Goal: Task Accomplishment & Management: Use online tool/utility

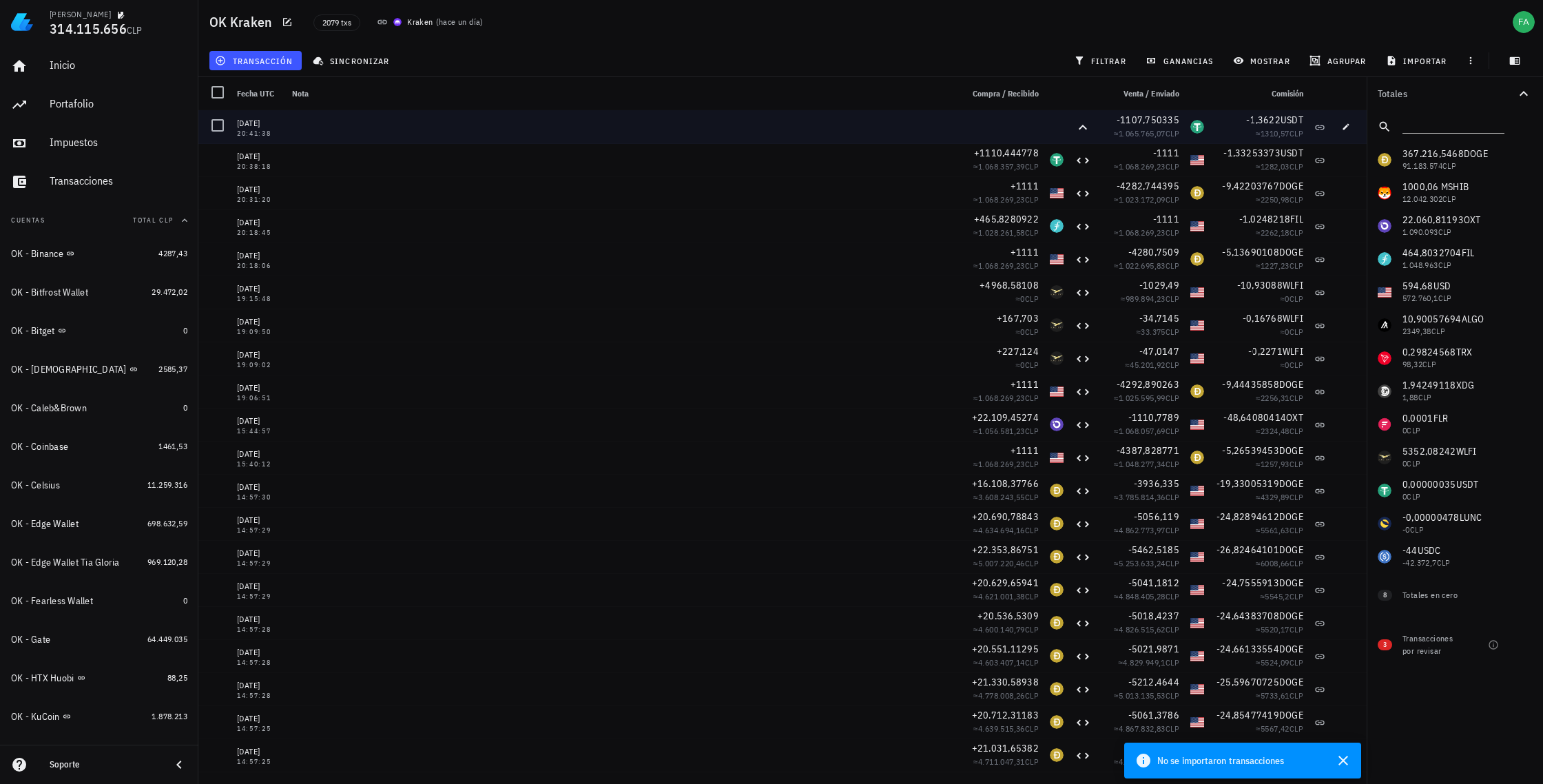
scroll to position [868, 0]
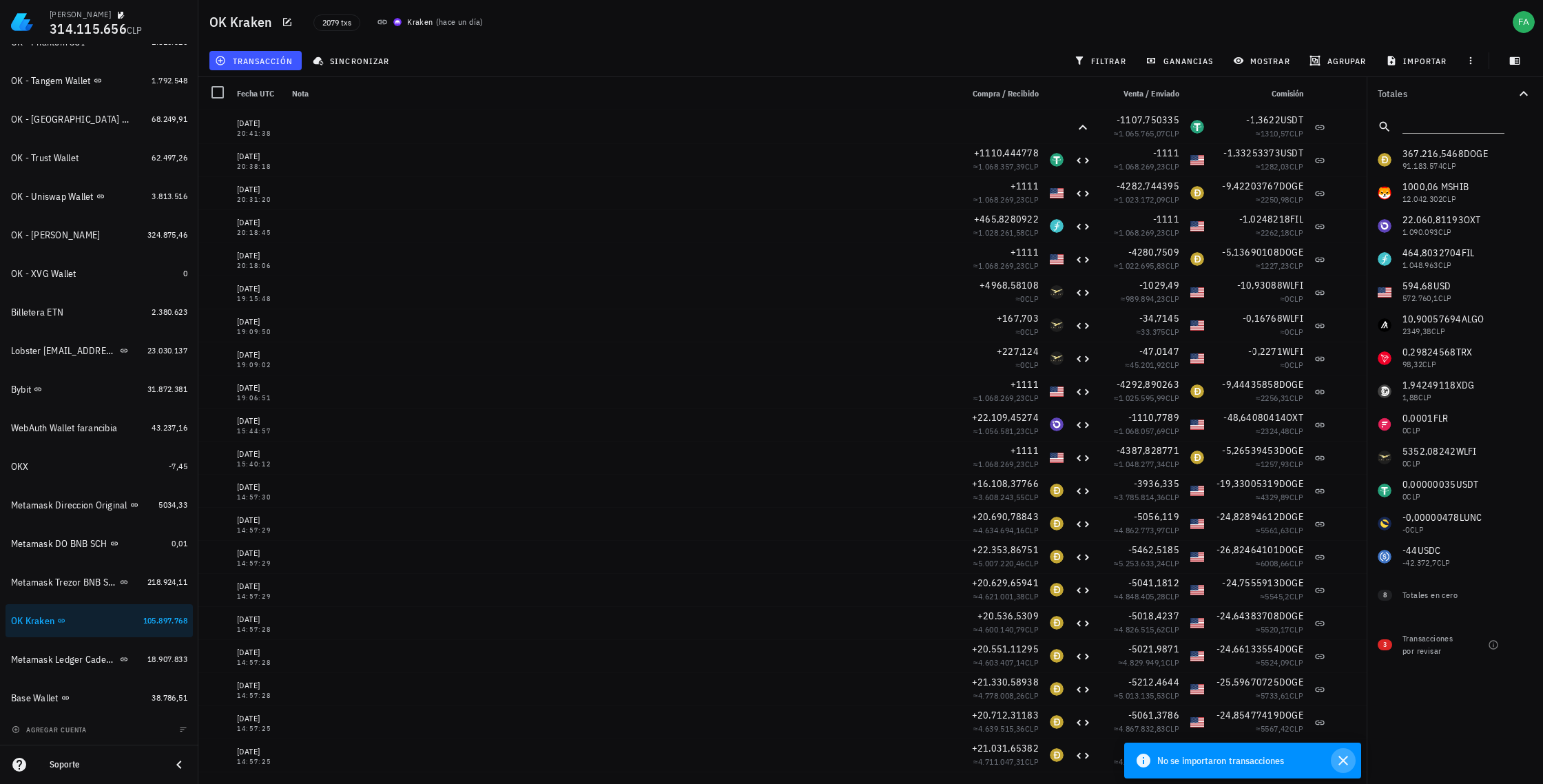
click at [1342, 762] on icon "button" at bounding box center [1343, 760] width 9 height 9
click at [436, 24] on span "( hace un día )" at bounding box center [460, 21] width 48 height 14
click at [399, 21] on img at bounding box center [397, 22] width 9 height 9
click at [383, 21] on icon at bounding box center [382, 21] width 11 height 11
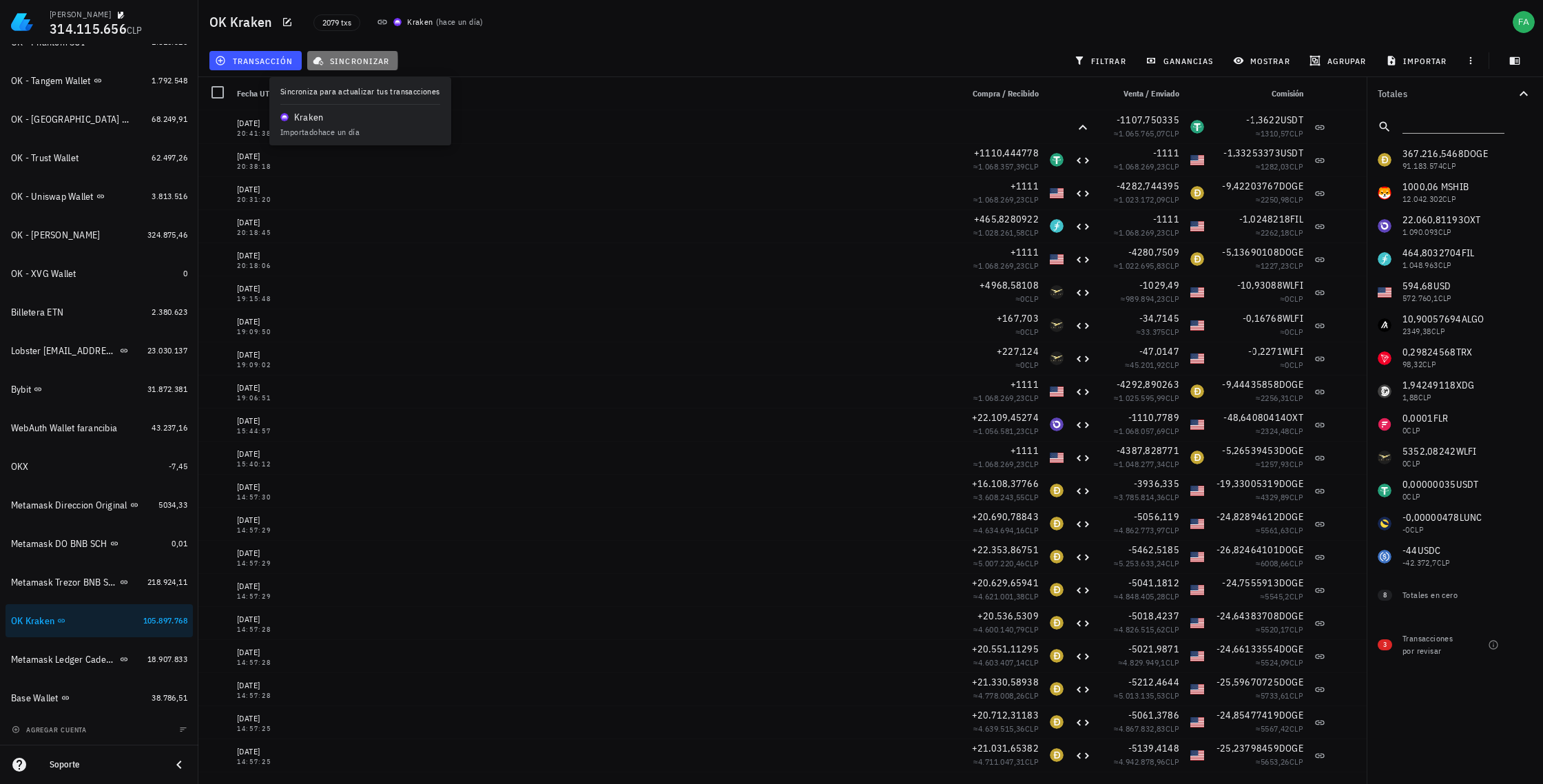
click at [365, 62] on span "sincronizar" at bounding box center [352, 60] width 74 height 11
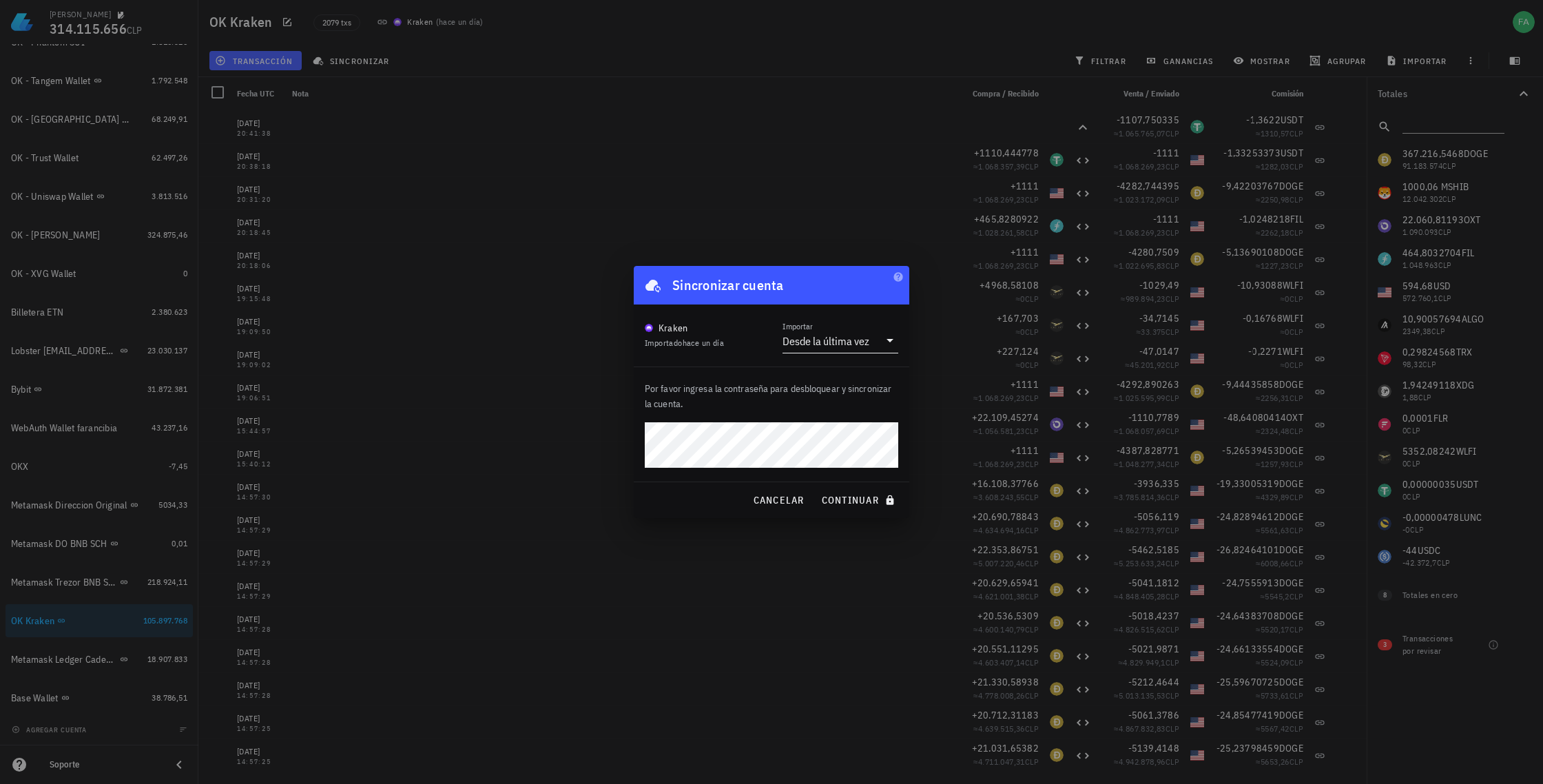
click at [888, 342] on icon at bounding box center [890, 340] width 16 height 16
click at [840, 420] on div "Intervalo de tiempo" at bounding box center [840, 417] width 94 height 13
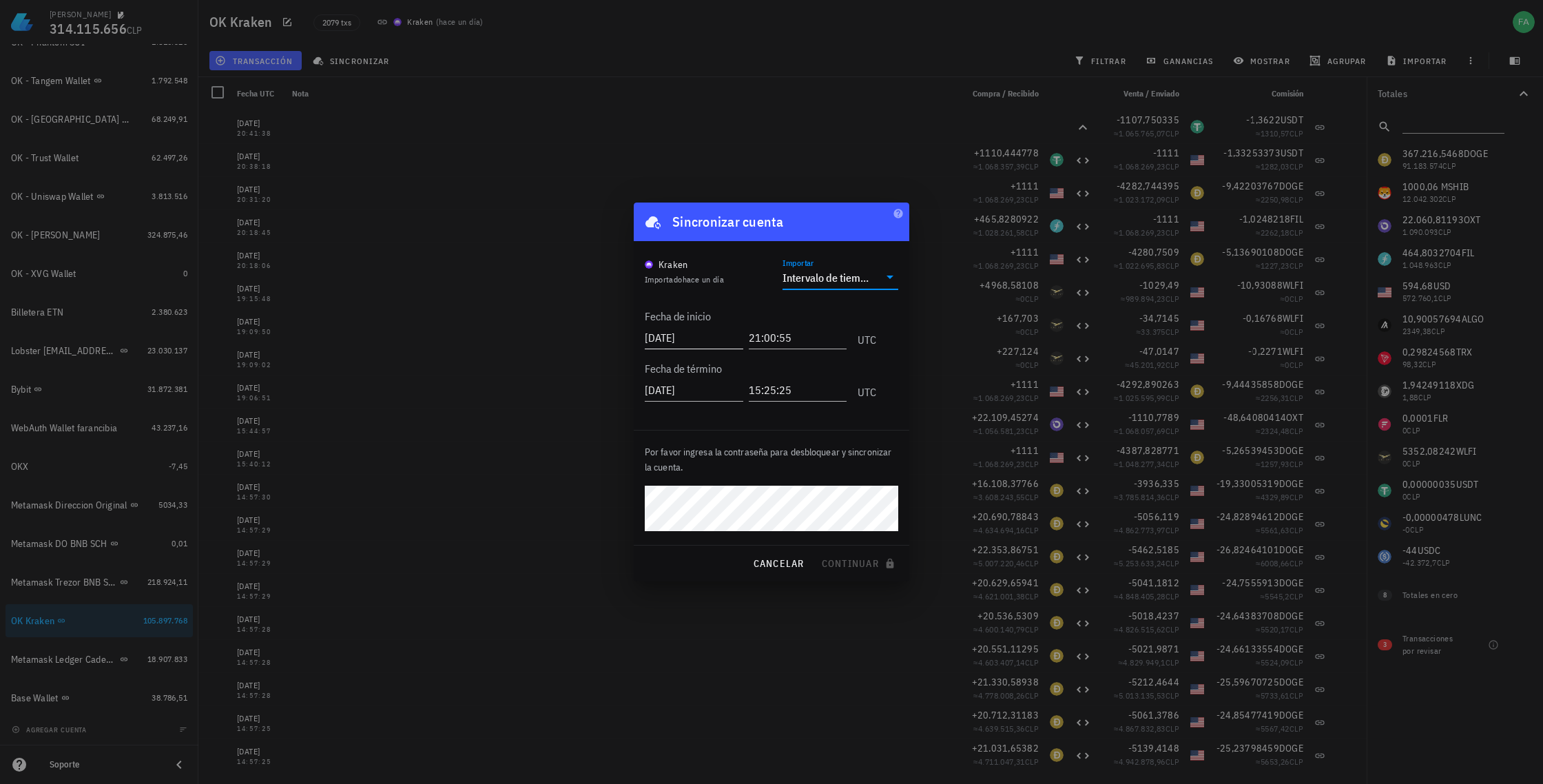
click at [701, 337] on input "[DATE]" at bounding box center [694, 337] width 99 height 22
type input "[DATE]"
click at [802, 337] on input "21:00:55" at bounding box center [796, 337] width 101 height 22
type input "2"
type input "01:00:00"
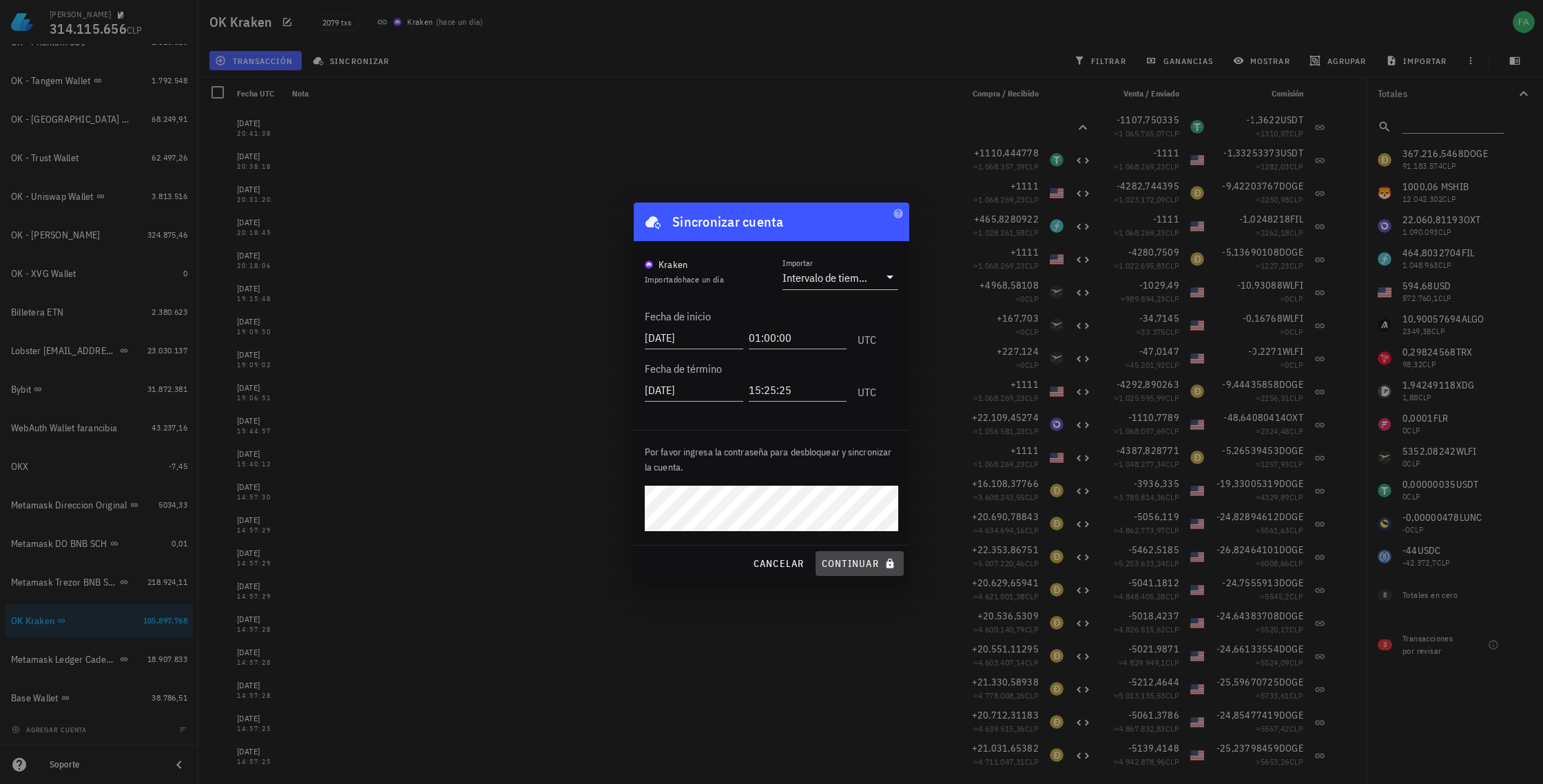
click at [849, 564] on span "continuar" at bounding box center [860, 563] width 77 height 12
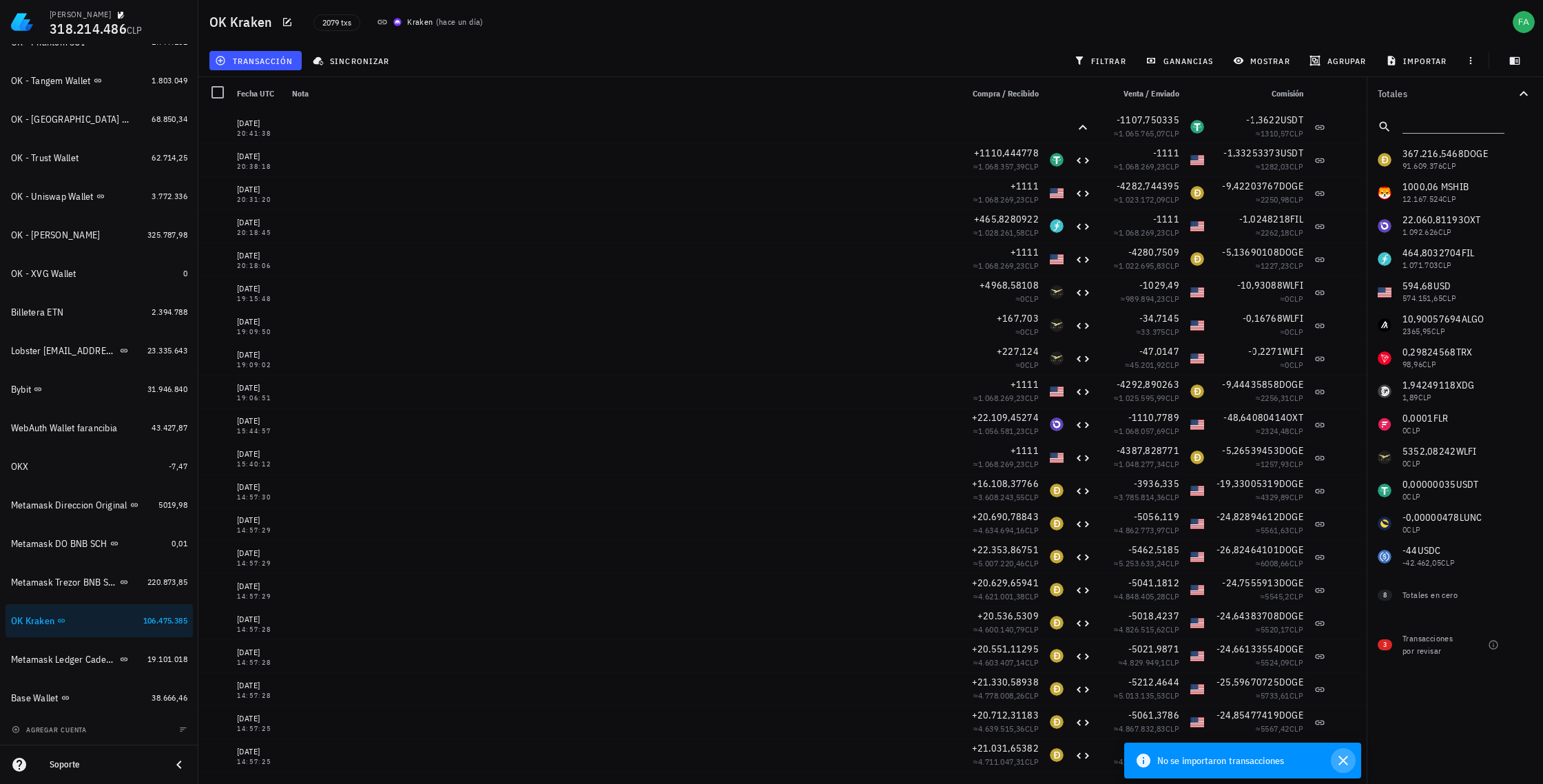
click at [1344, 756] on icon "button" at bounding box center [1343, 760] width 16 height 16
